Goal: Information Seeking & Learning: Learn about a topic

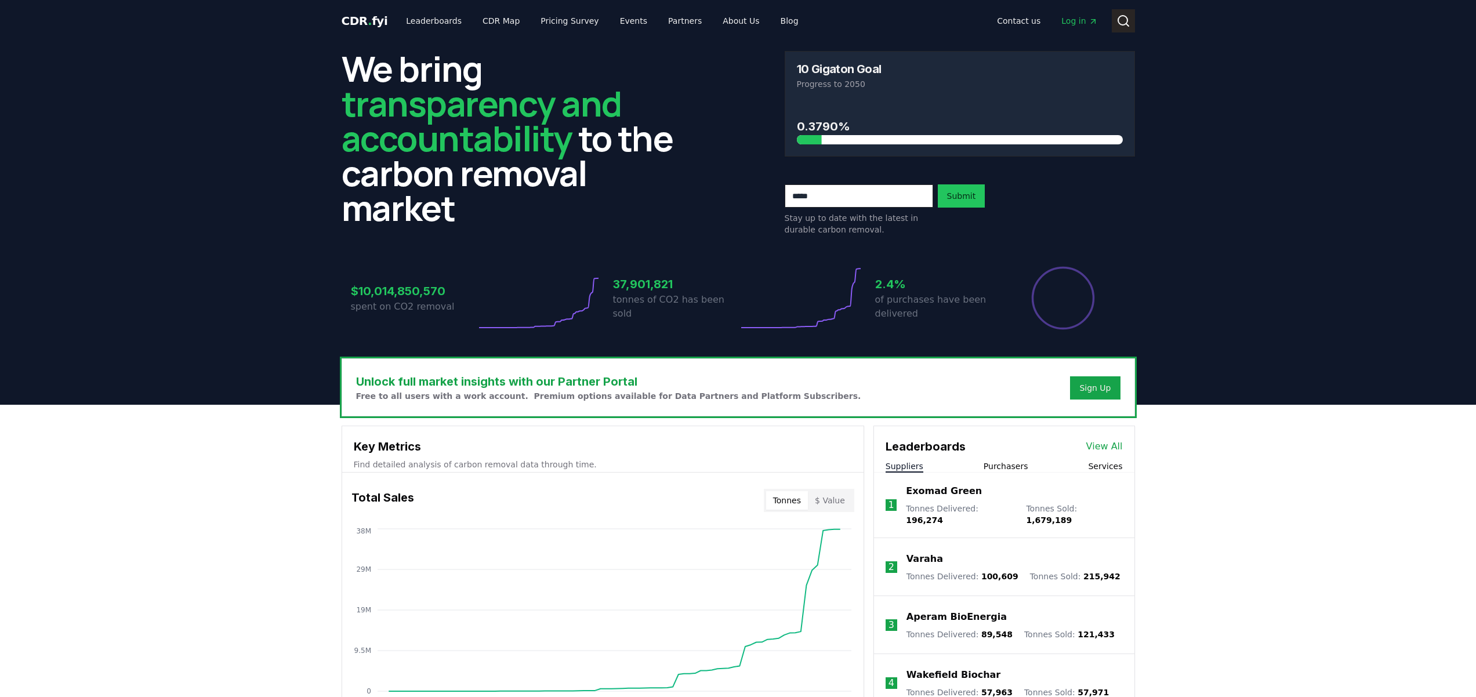
click at [1113, 17] on button "Search" at bounding box center [1123, 20] width 23 height 23
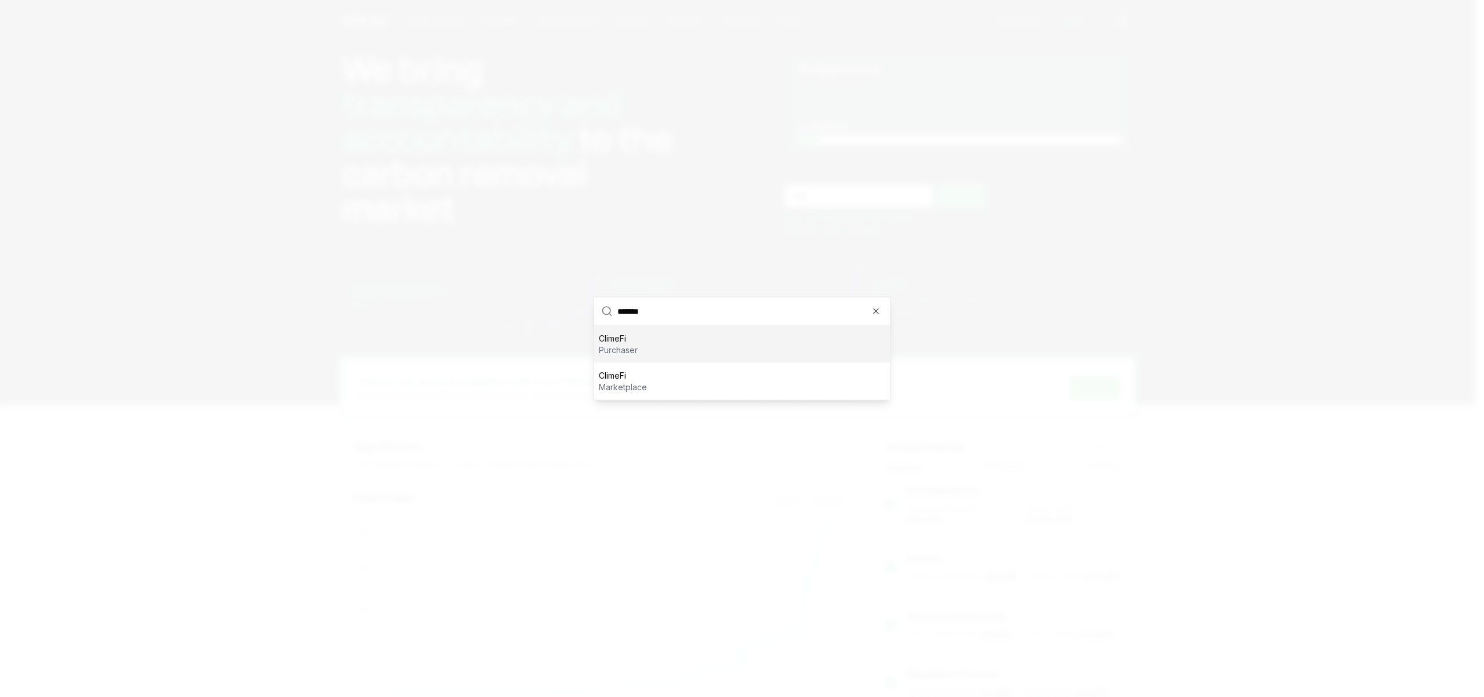
type input "*******"
click at [644, 353] on div "ClimeFi purchaser" at bounding box center [742, 344] width 296 height 37
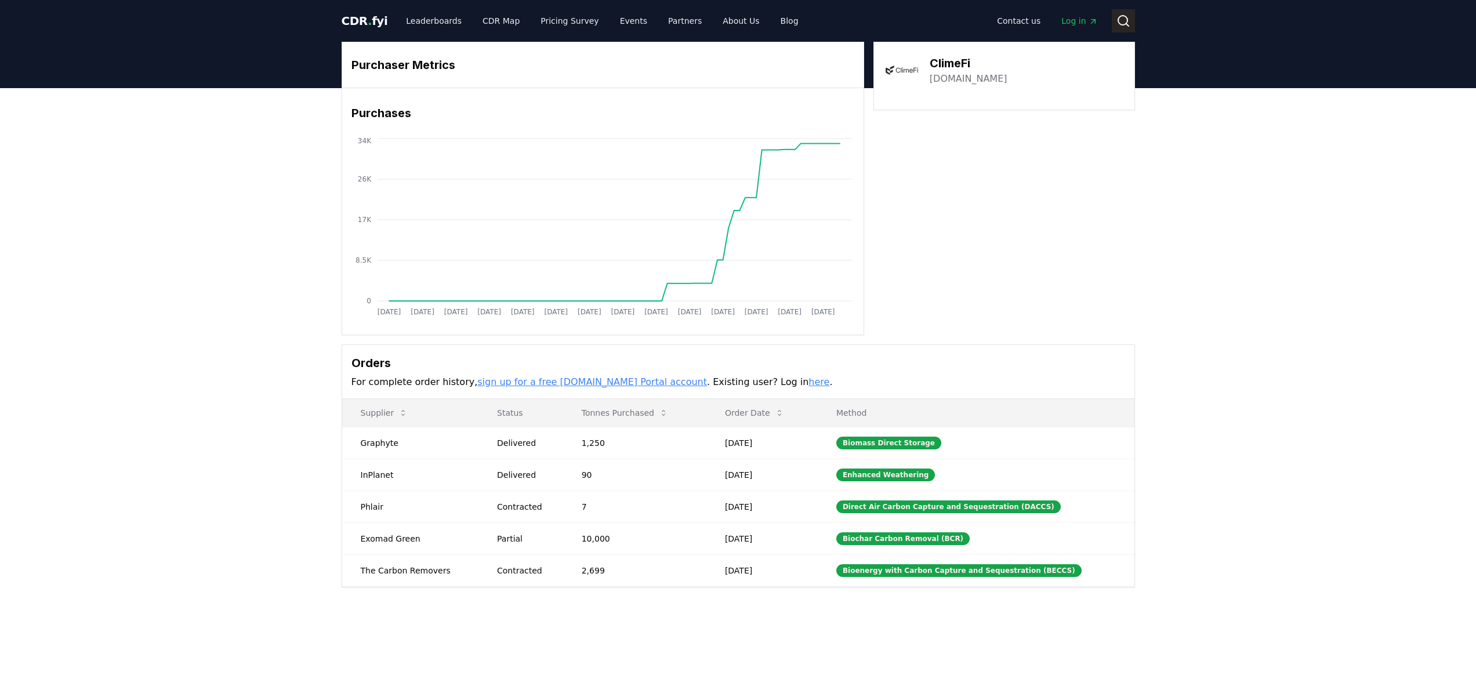
click at [1118, 22] on circle at bounding box center [1122, 20] width 9 height 9
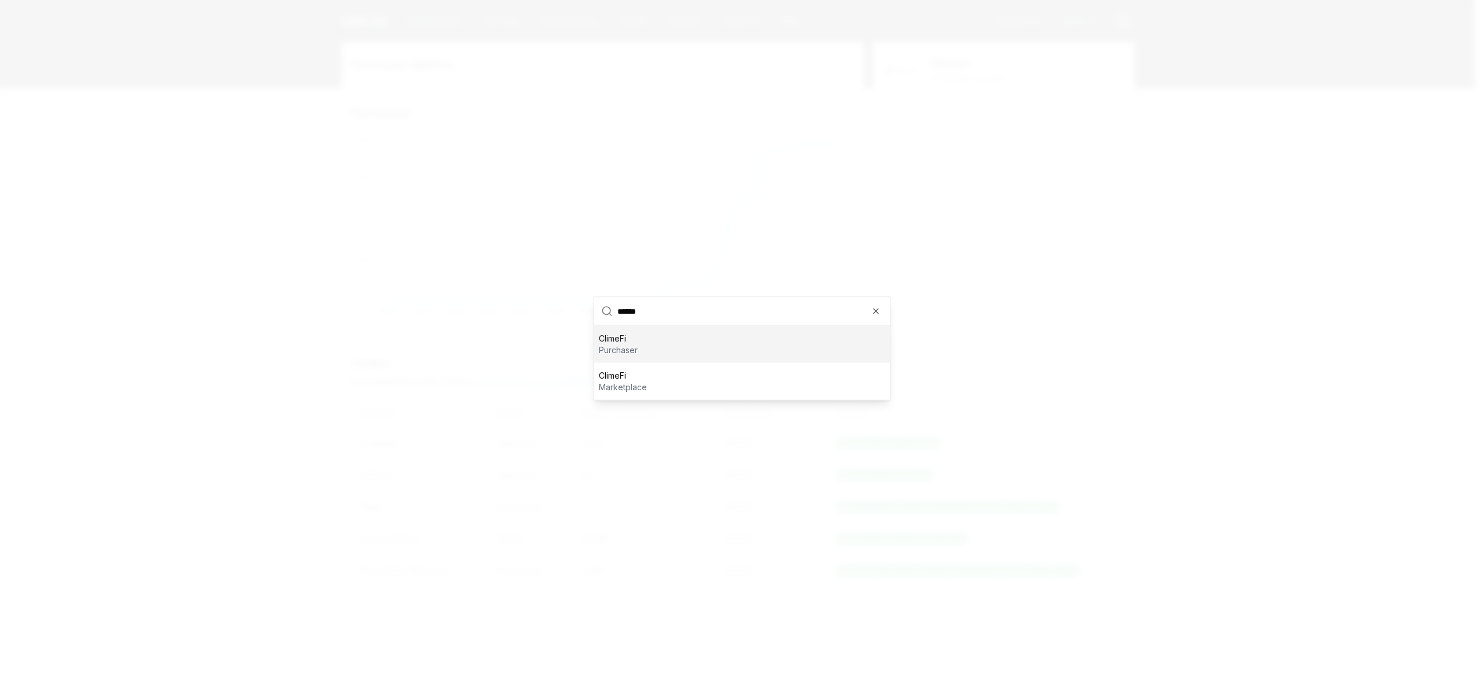
type input "*******"
click at [654, 388] on div "ClimeFi marketplace" at bounding box center [742, 381] width 296 height 37
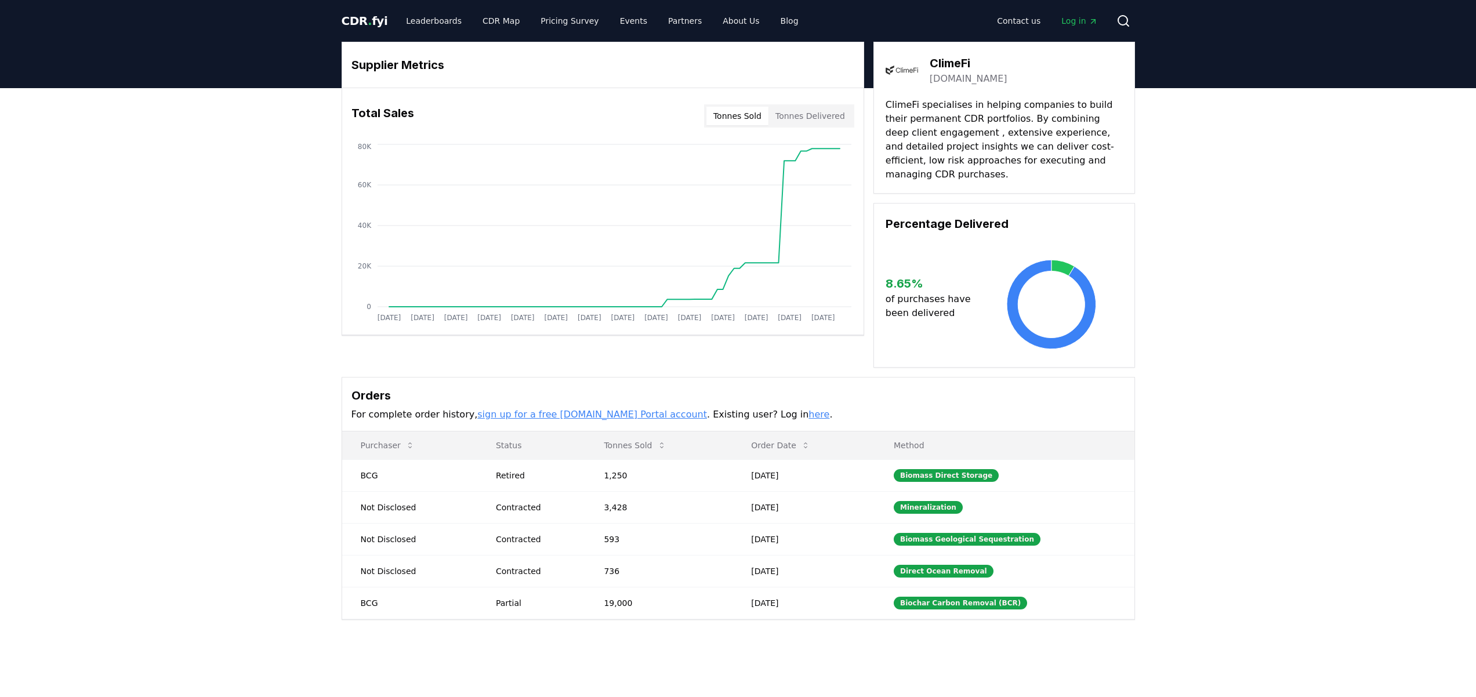
click at [951, 117] on p "ClimeFi specialises in helping companies to build their permanent CDR portfolio…" at bounding box center [1003, 140] width 237 height 84
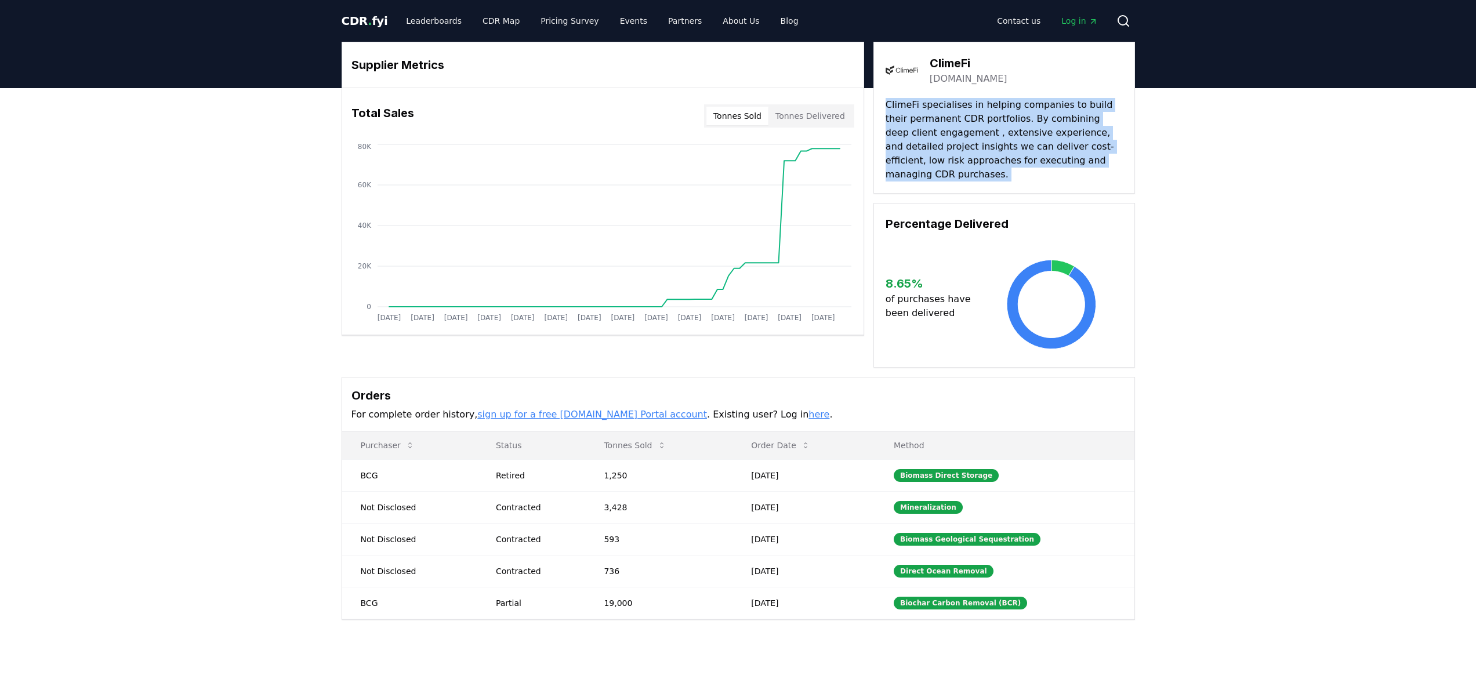
click at [951, 117] on p "ClimeFi specialises in helping companies to build their permanent CDR portfolio…" at bounding box center [1003, 140] width 237 height 84
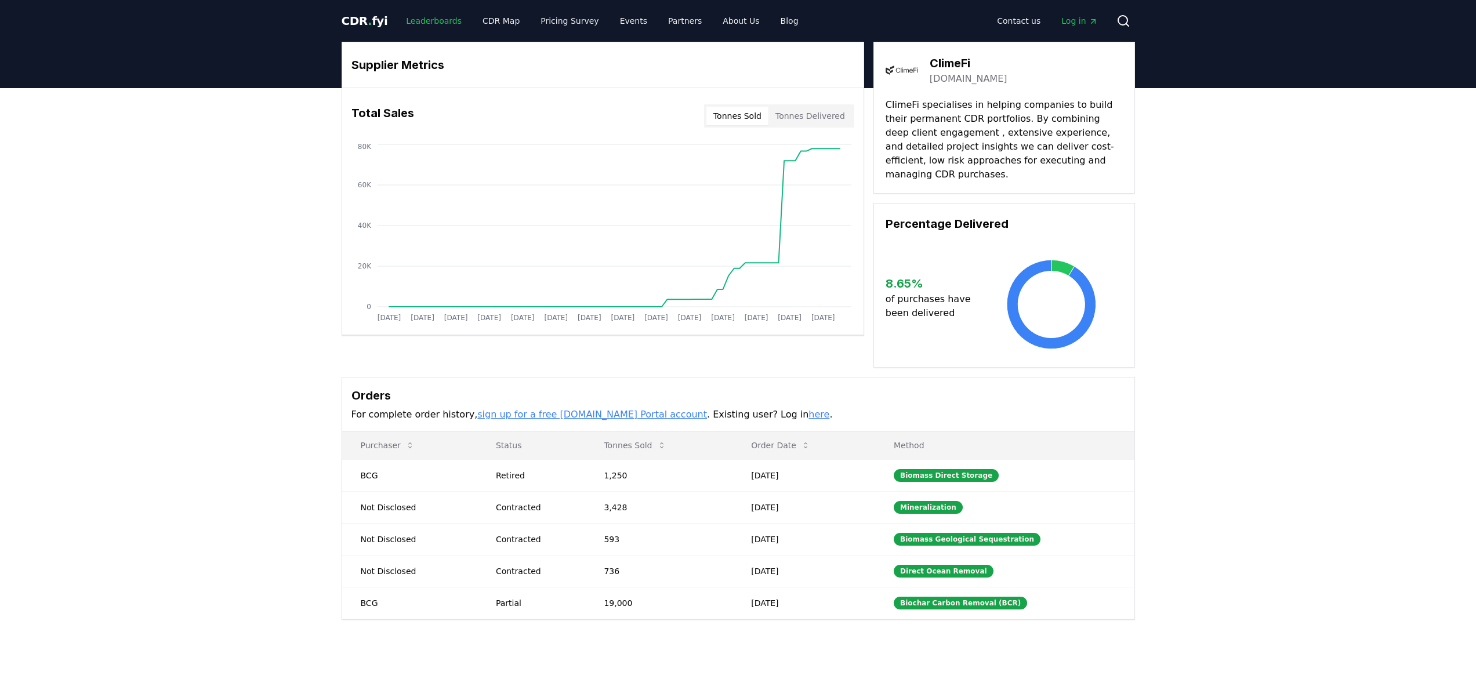
click at [444, 17] on link "Leaderboards" at bounding box center [434, 20] width 74 height 21
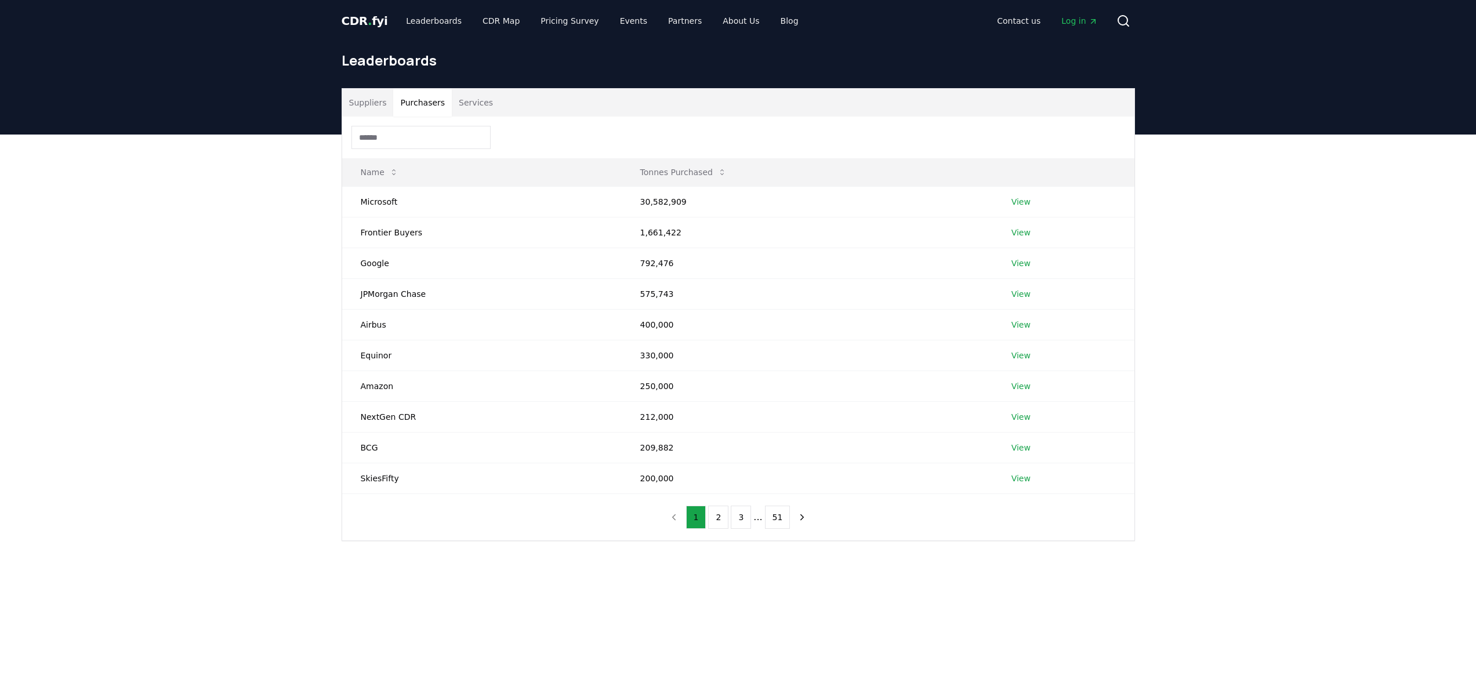
click at [427, 105] on button "Purchasers" at bounding box center [422, 103] width 59 height 28
click at [717, 521] on button "2" at bounding box center [718, 517] width 20 height 23
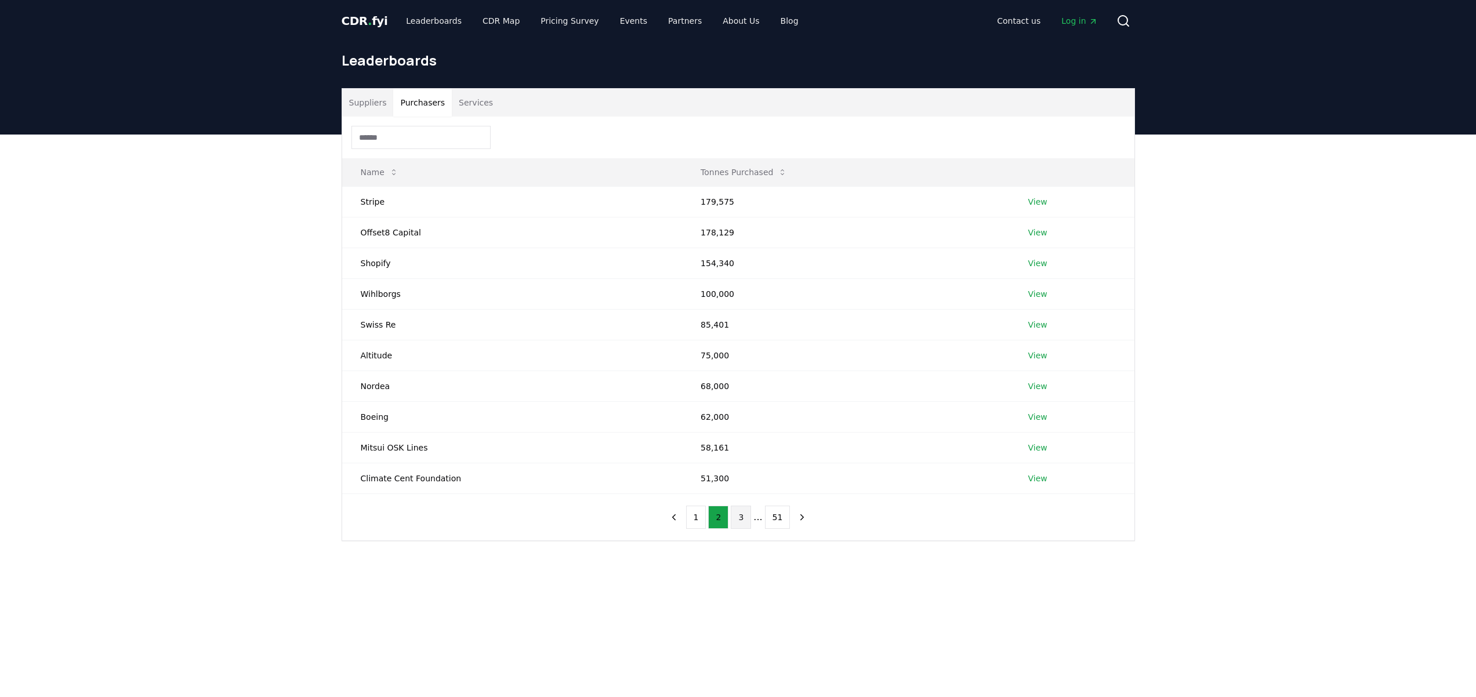
click at [738, 518] on button "3" at bounding box center [741, 517] width 20 height 23
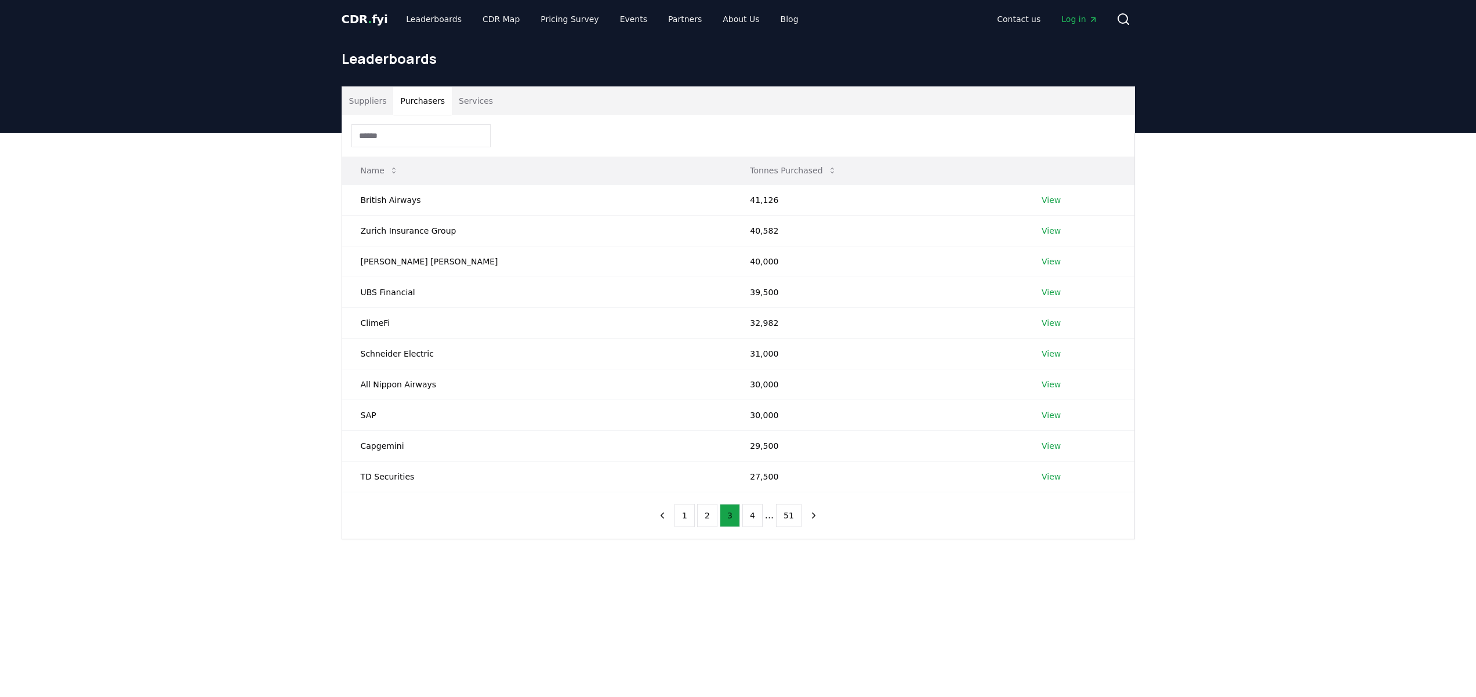
scroll to position [2, 0]
click at [477, 114] on div at bounding box center [738, 135] width 792 height 42
click at [478, 106] on button "Services" at bounding box center [476, 100] width 48 height 28
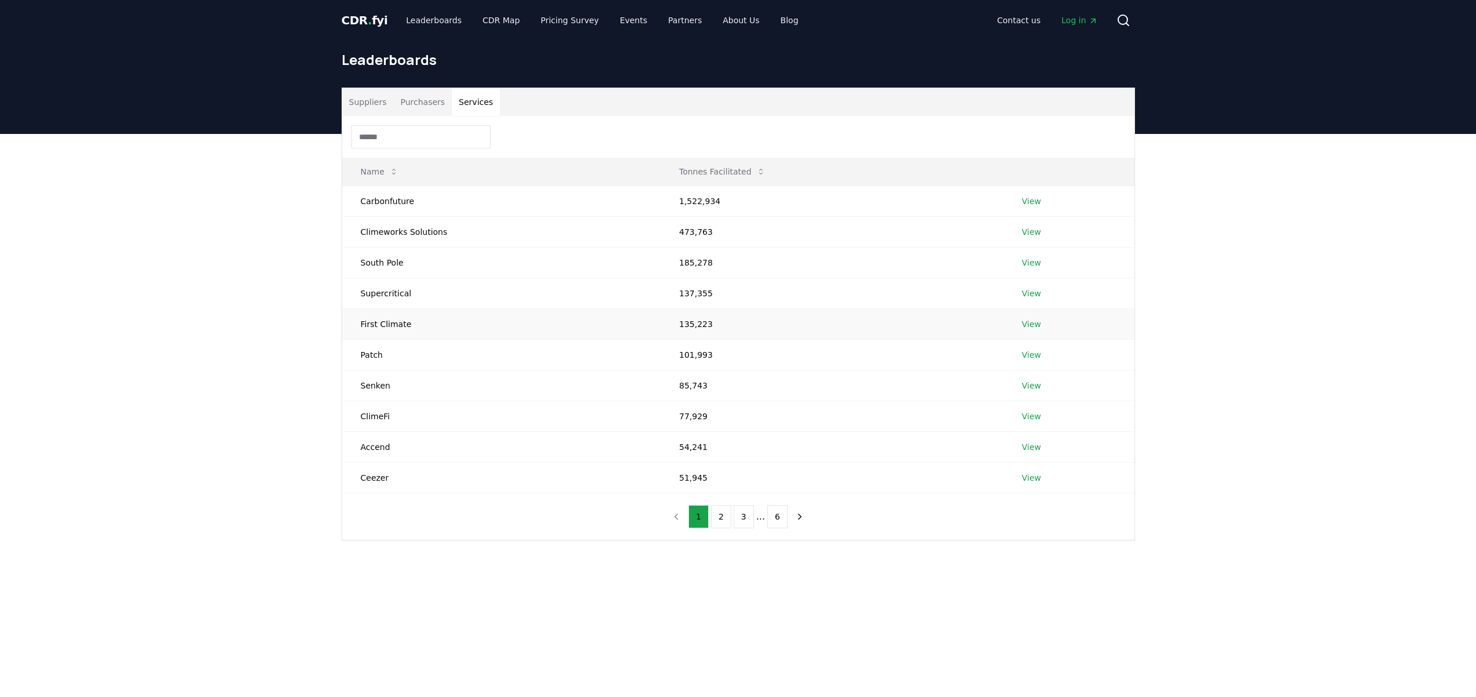
scroll to position [0, 0]
click at [1032, 233] on link "View" at bounding box center [1031, 233] width 19 height 12
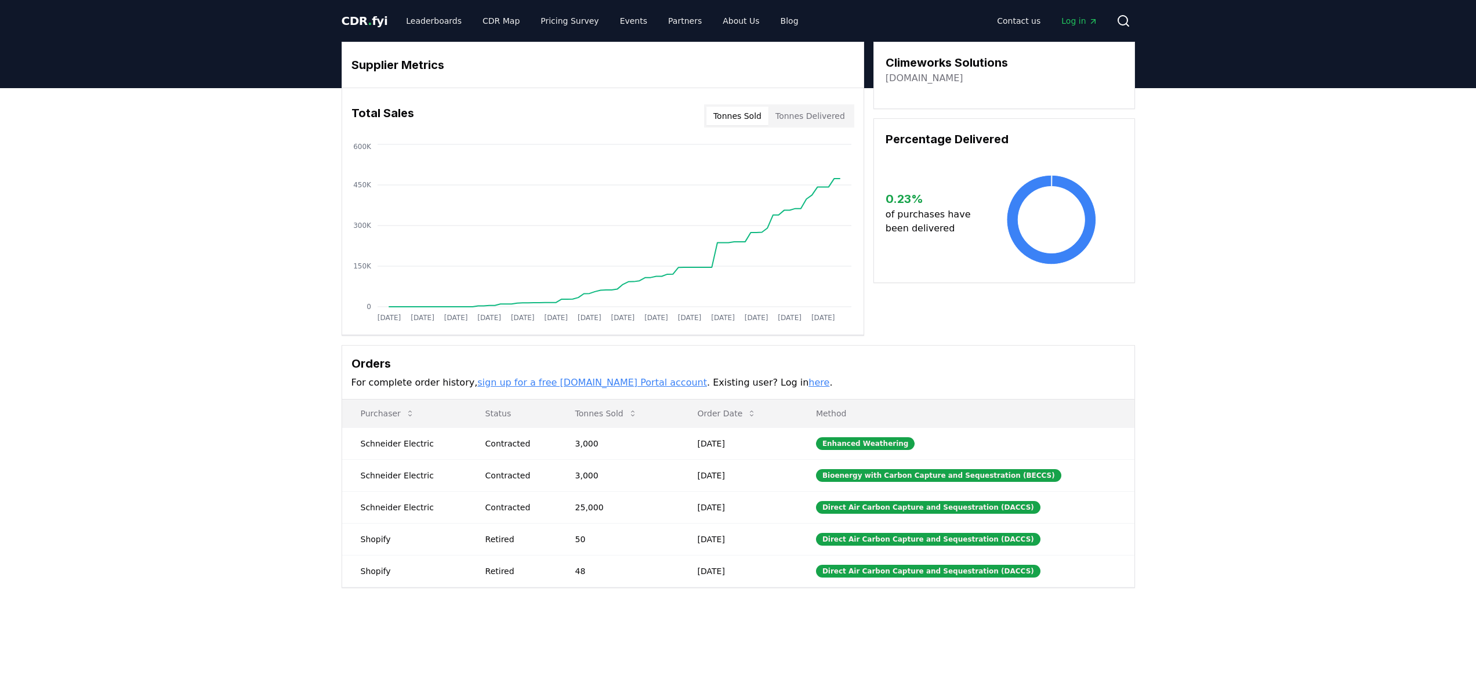
click at [836, 119] on button "Tonnes Delivered" at bounding box center [810, 116] width 84 height 19
click at [754, 110] on button "Tonnes Sold" at bounding box center [737, 116] width 62 height 19
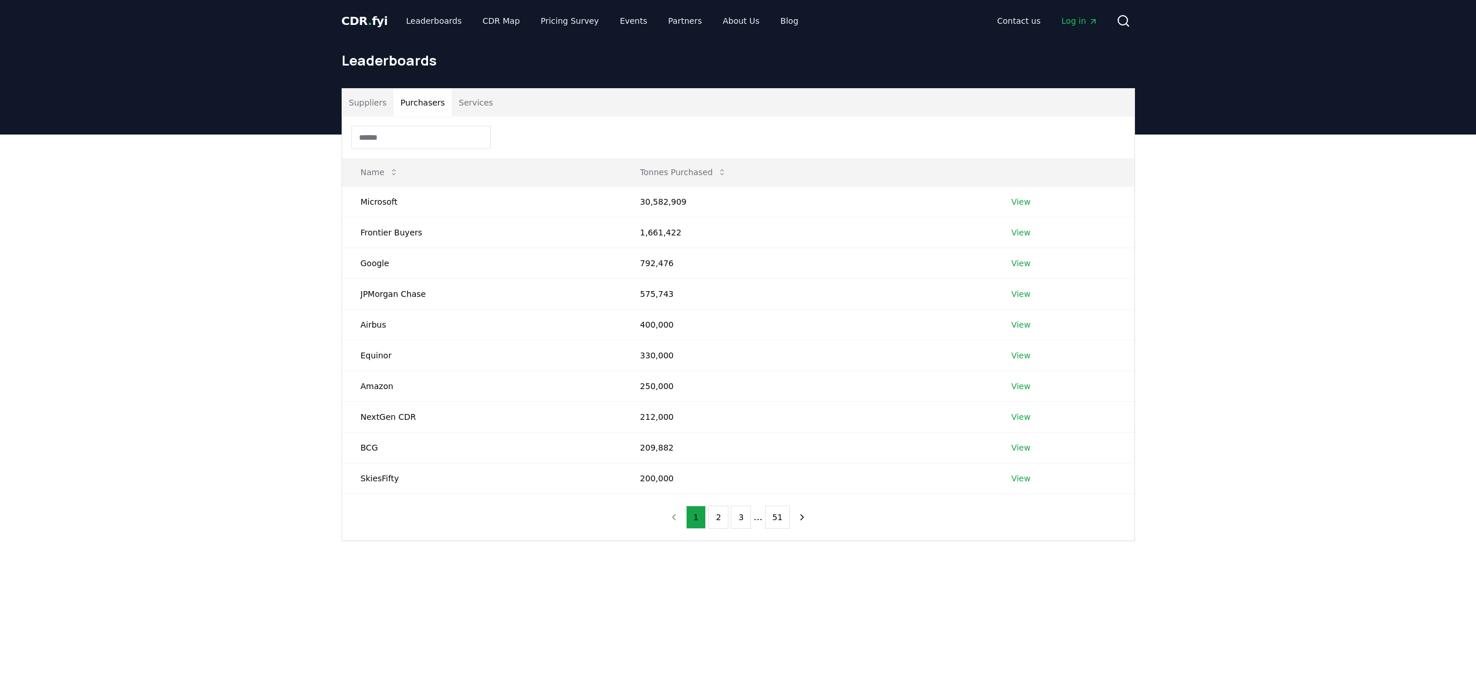
click at [411, 112] on button "Purchasers" at bounding box center [422, 103] width 59 height 28
click at [482, 112] on button "Services" at bounding box center [476, 103] width 48 height 28
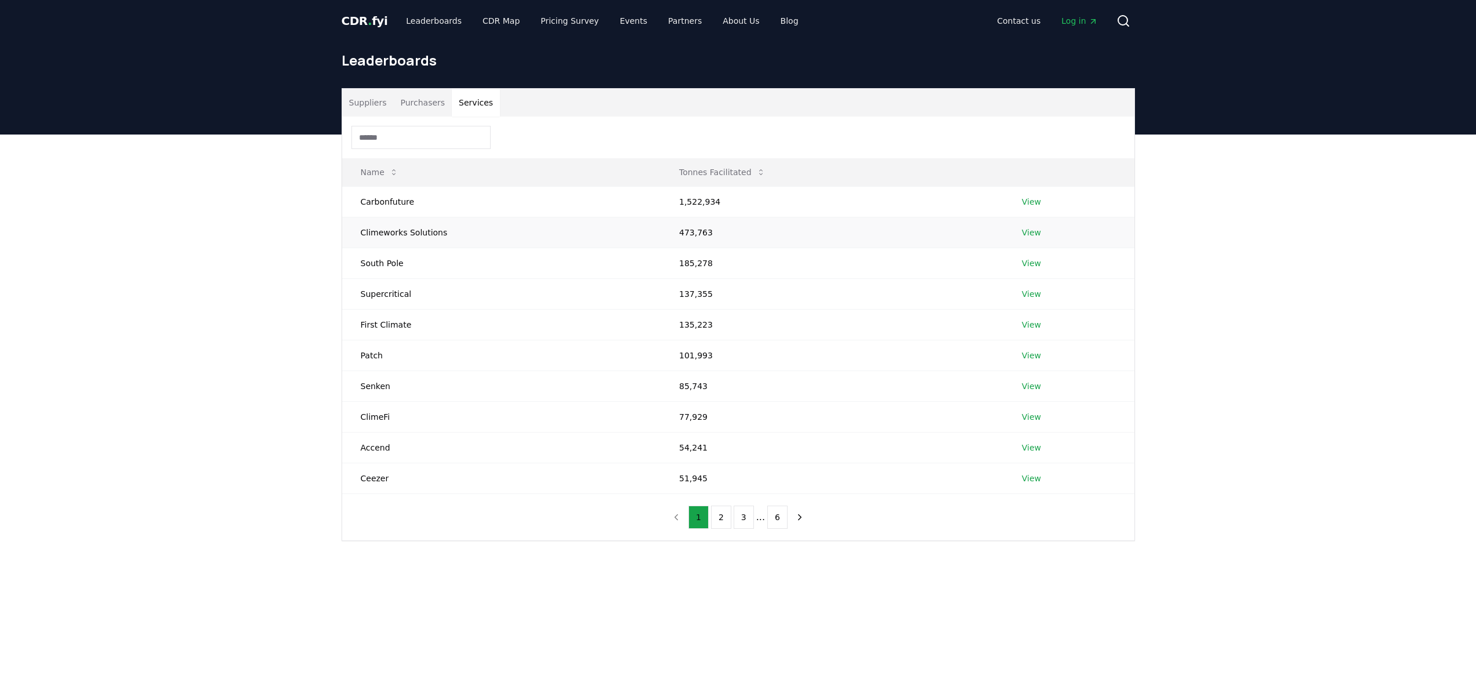
click at [420, 227] on td "Climeworks Solutions" at bounding box center [501, 232] width 318 height 31
click at [403, 227] on td "Climeworks Solutions" at bounding box center [501, 232] width 318 height 31
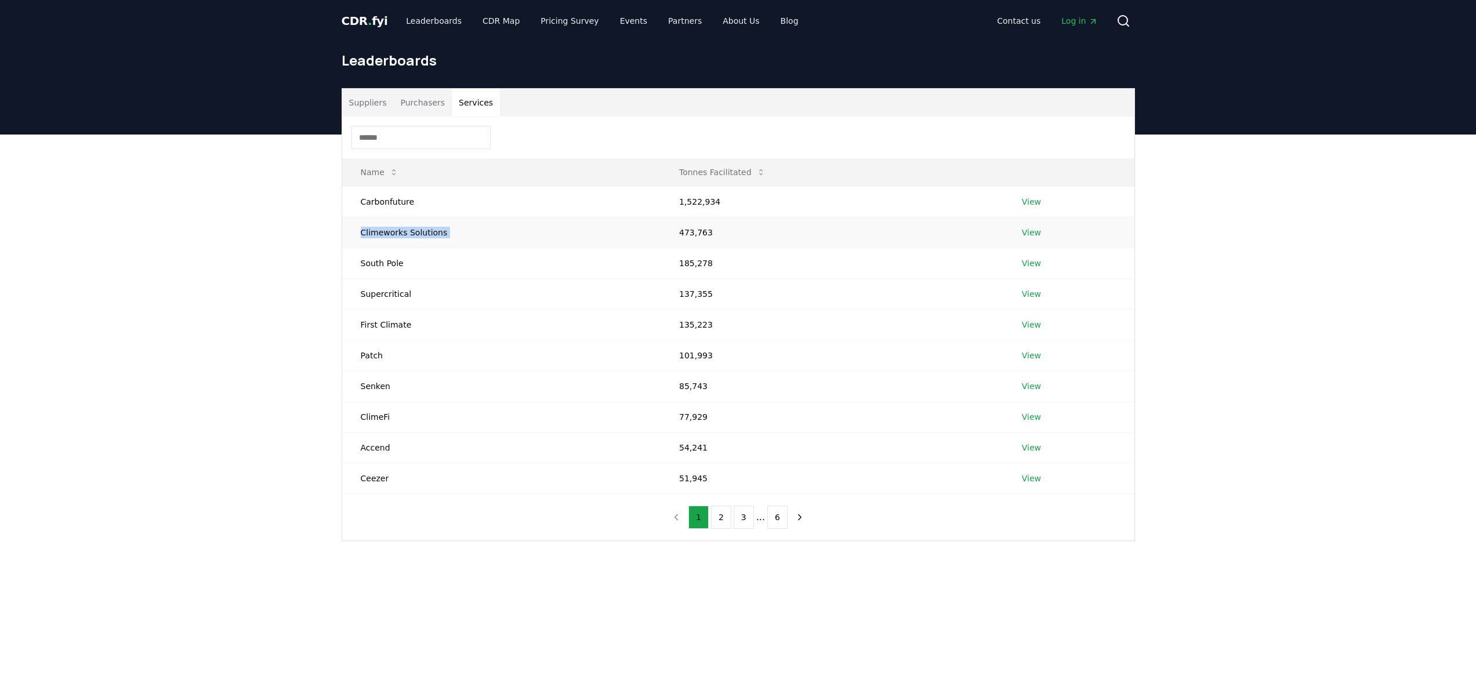
click at [403, 227] on td "Climeworks Solutions" at bounding box center [501, 232] width 318 height 31
click at [393, 264] on td "South Pole" at bounding box center [501, 263] width 318 height 31
click at [1016, 268] on td "View" at bounding box center [1068, 263] width 131 height 31
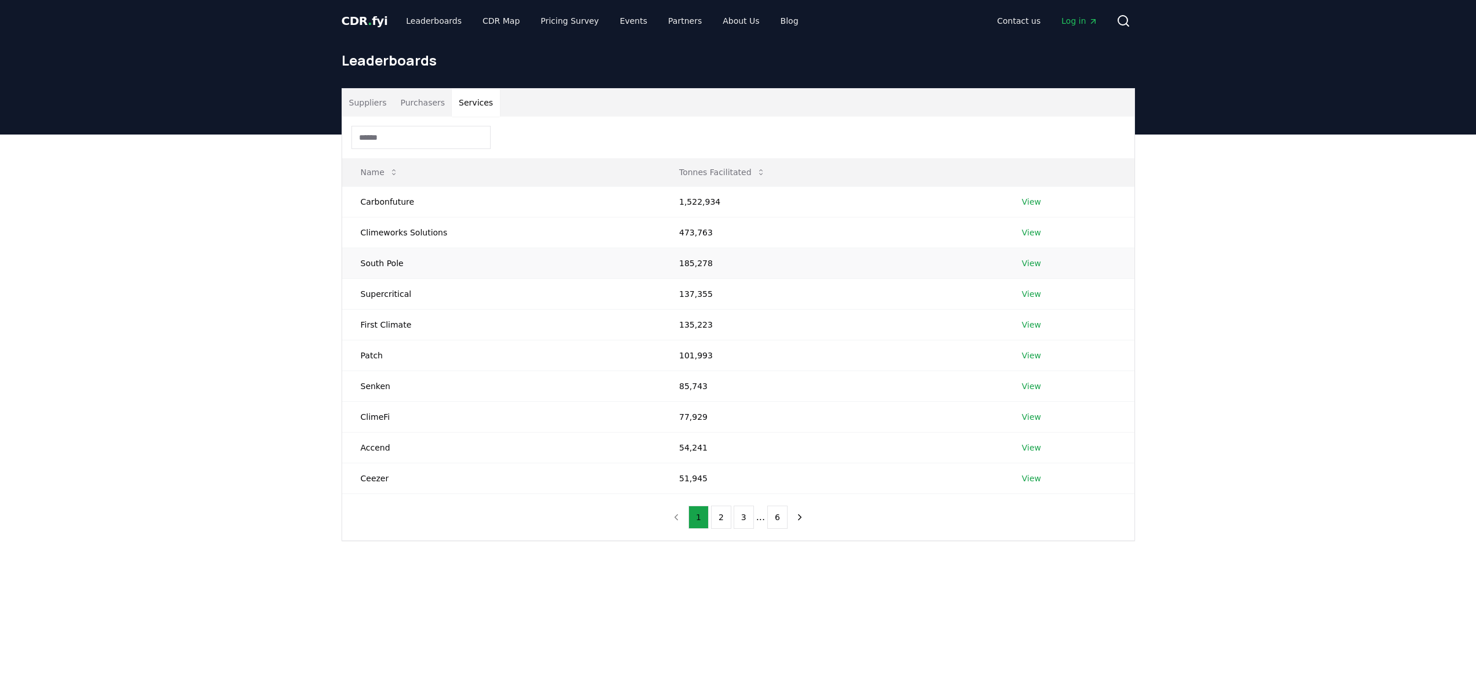
click at [1024, 267] on link "View" at bounding box center [1031, 263] width 19 height 12
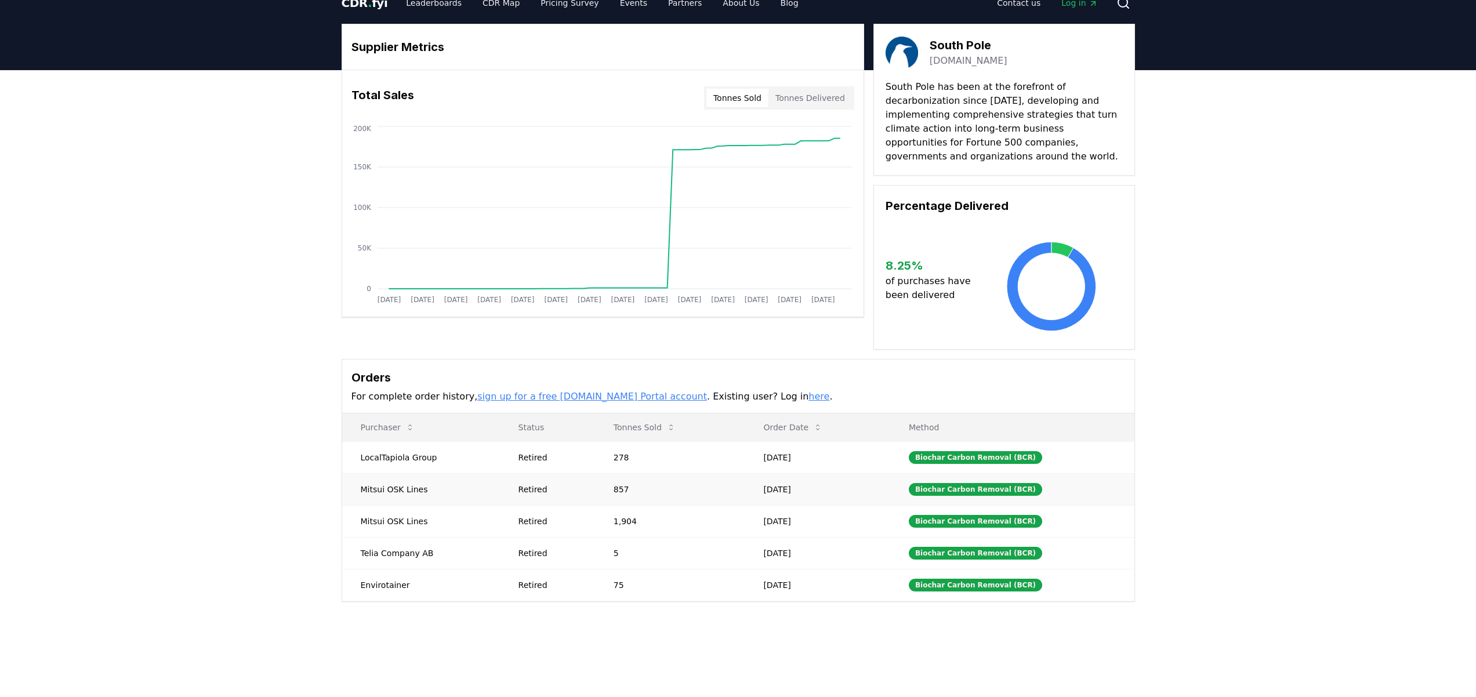
scroll to position [19, 0]
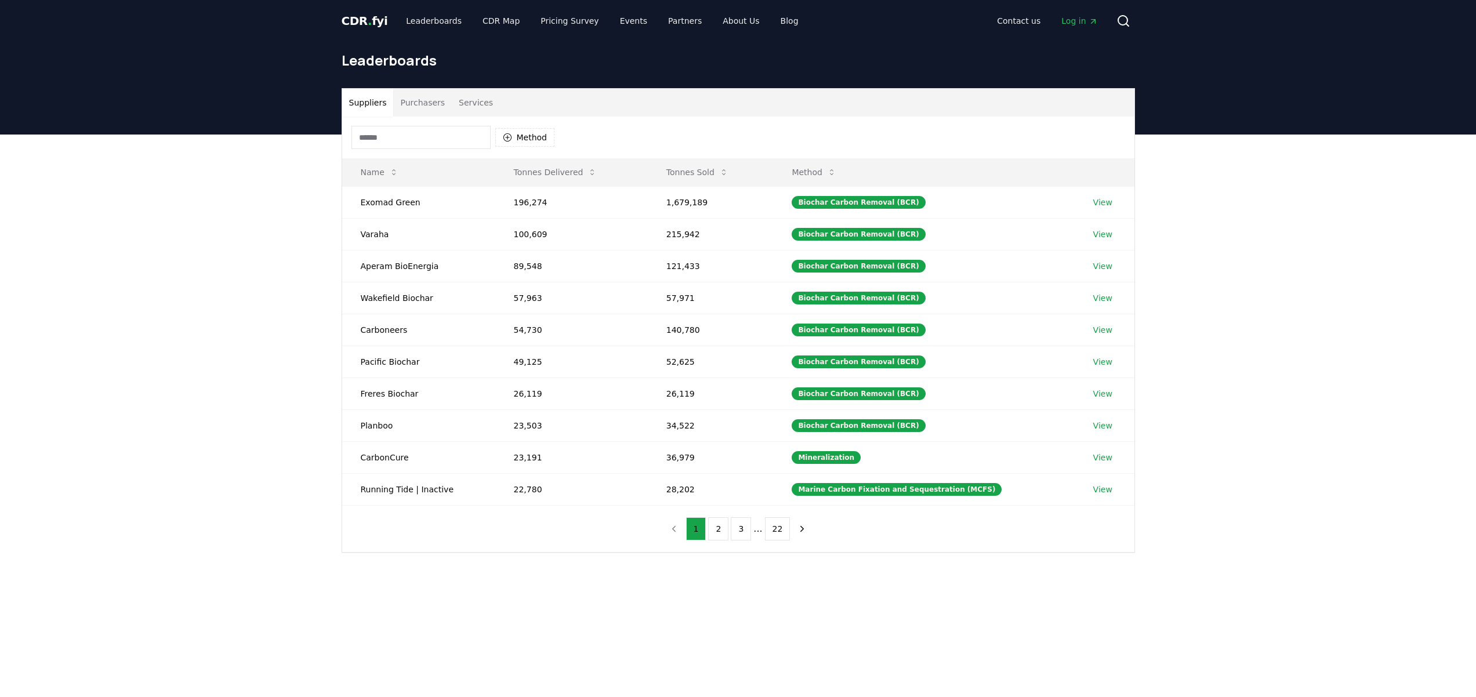
click at [423, 117] on div "Method" at bounding box center [738, 138] width 792 height 42
click at [423, 111] on button "Purchasers" at bounding box center [422, 103] width 59 height 28
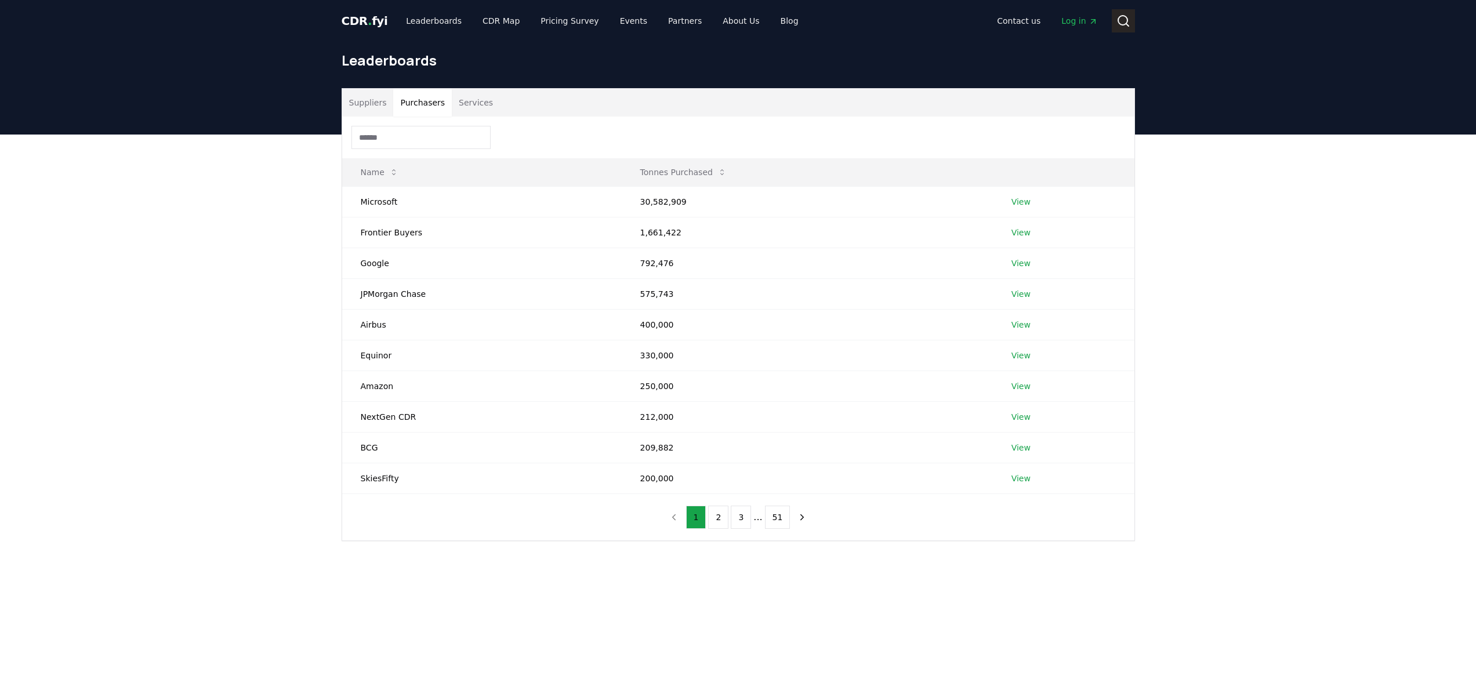
click at [1133, 25] on button "Search" at bounding box center [1123, 20] width 23 height 23
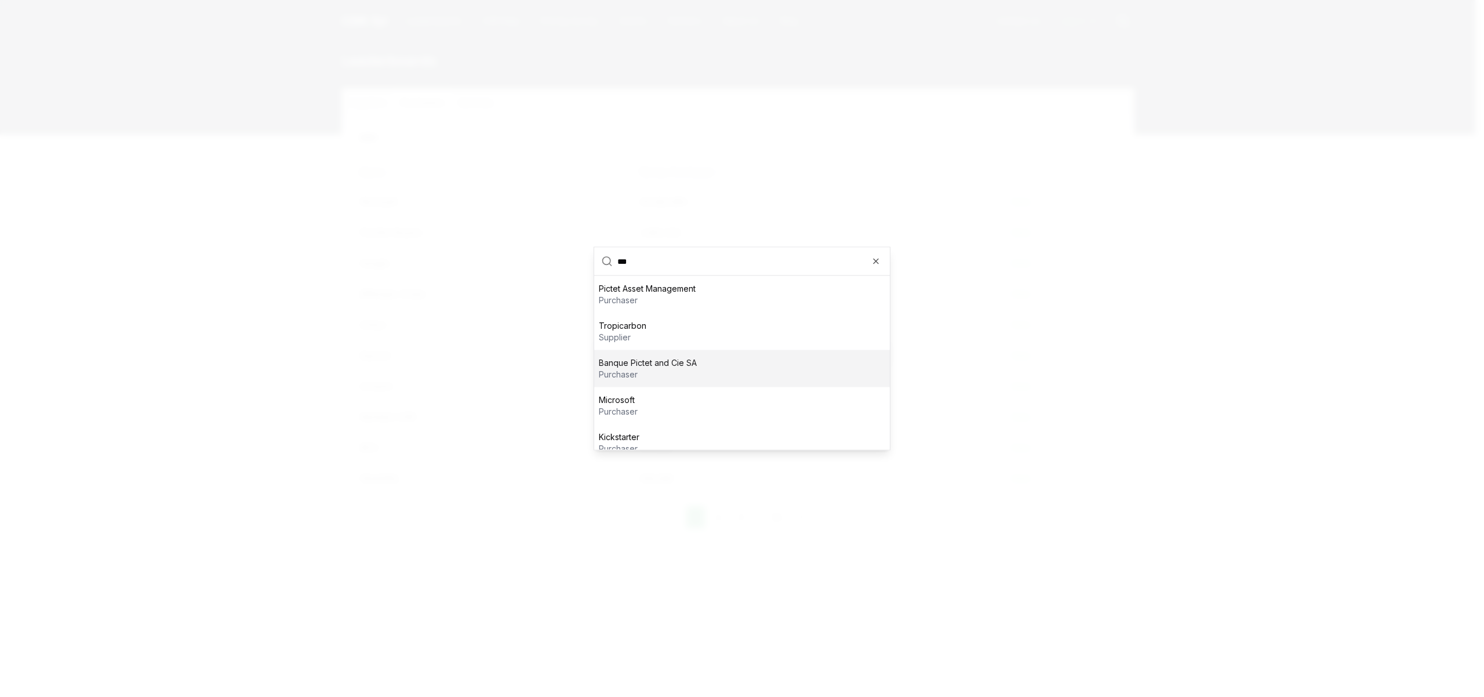
type input "***"
click at [702, 366] on div "Banque Pictet and Cie SA purchaser" at bounding box center [742, 368] width 296 height 37
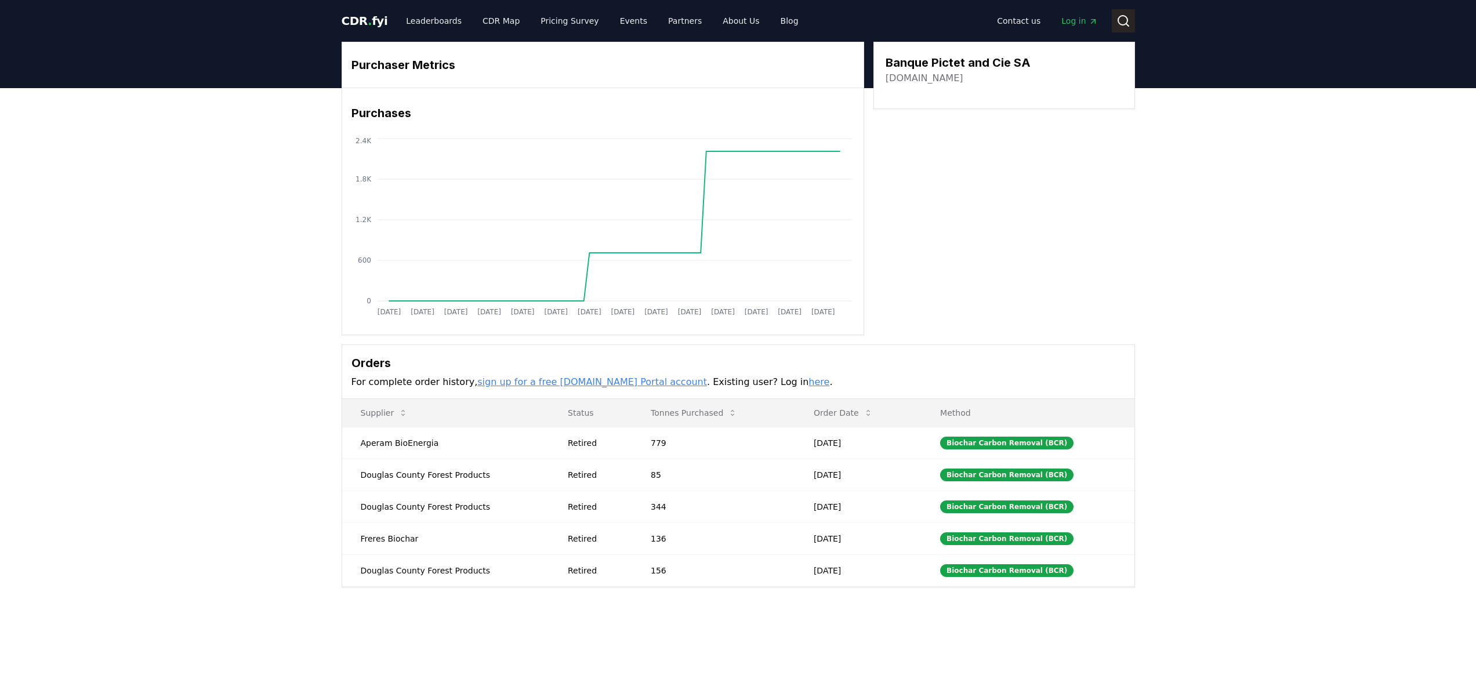
click at [1124, 26] on icon at bounding box center [1123, 21] width 14 height 14
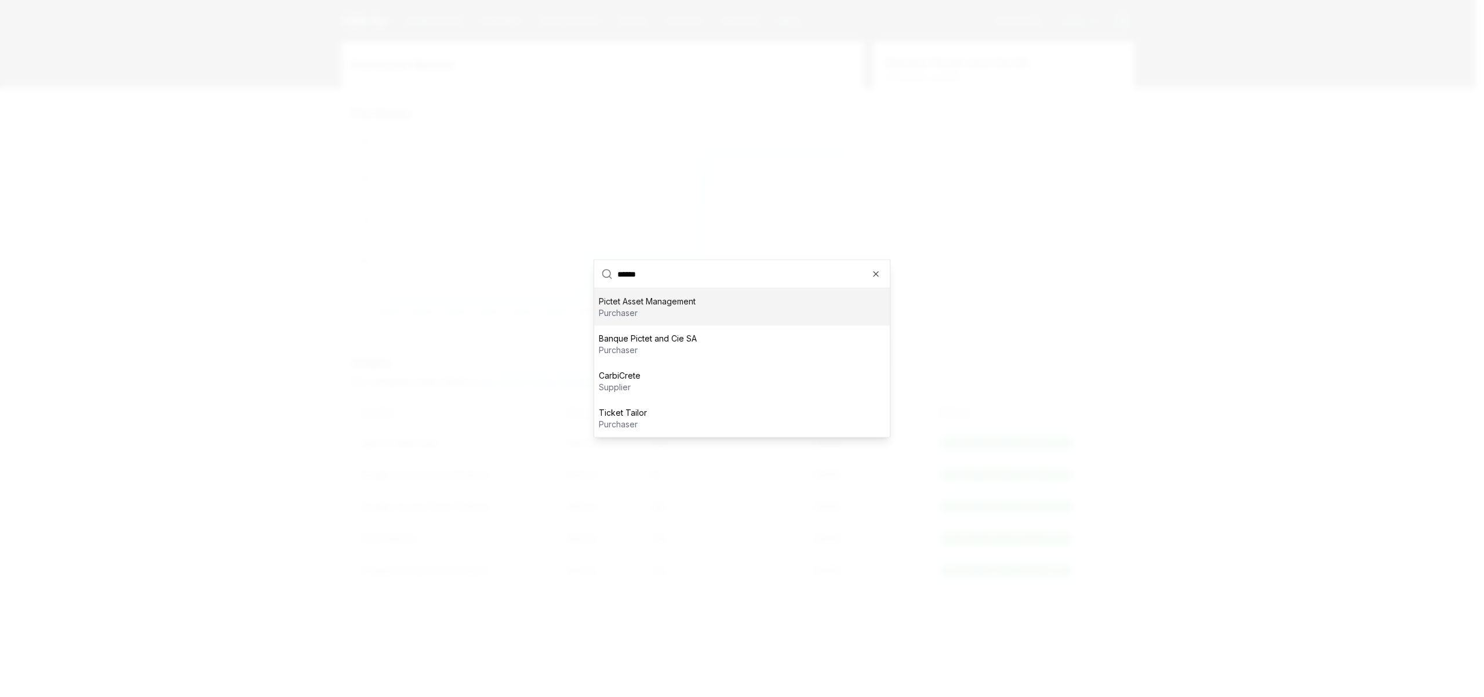
type input "******"
click at [729, 307] on div "Pictet Asset Management purchaser" at bounding box center [742, 307] width 296 height 37
